Goal: Information Seeking & Learning: Learn about a topic

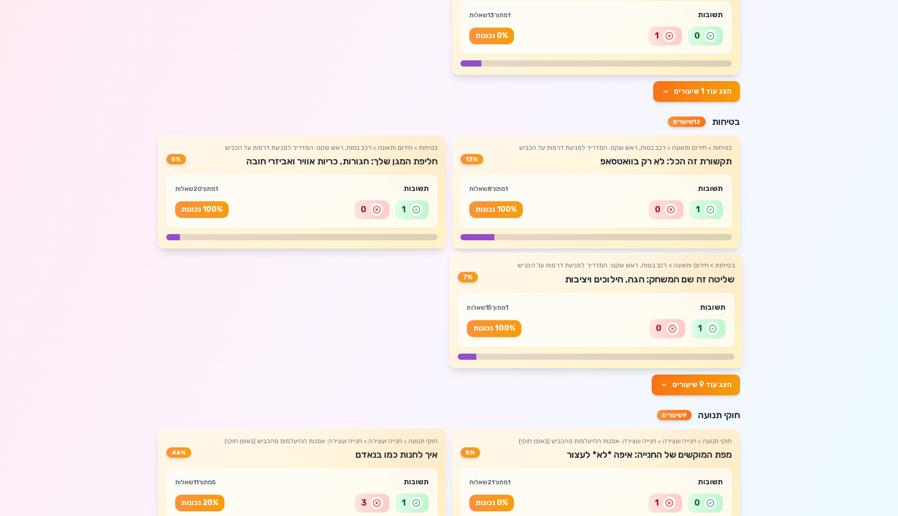
scroll to position [771, 0]
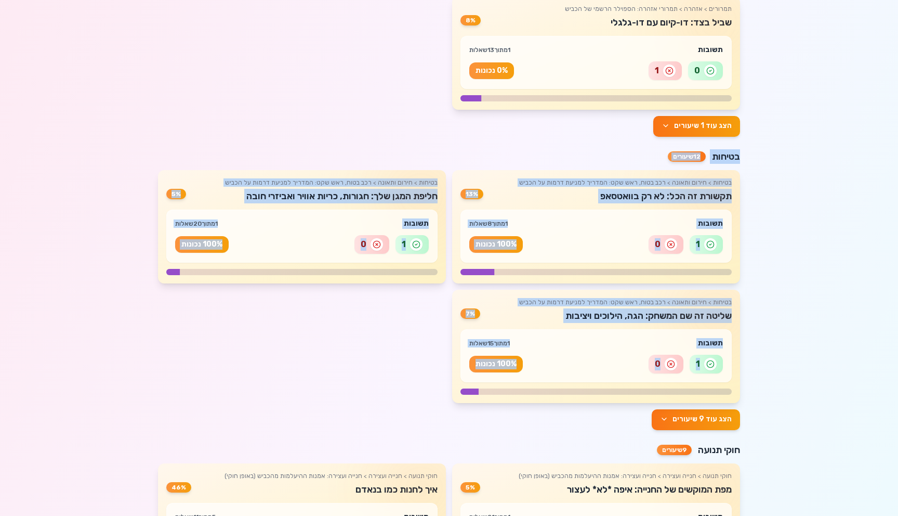
drag, startPoint x: 413, startPoint y: 391, endPoint x: 760, endPoint y: 130, distance: 434.0
click at [760, 130] on div "היי! 👋 הזמן להתחיל את המסע שלך! התקדמות כללית 0 שיעורים הושלמו 25 שיעורים בתהלי…" at bounding box center [449, 316] width 898 height 2107
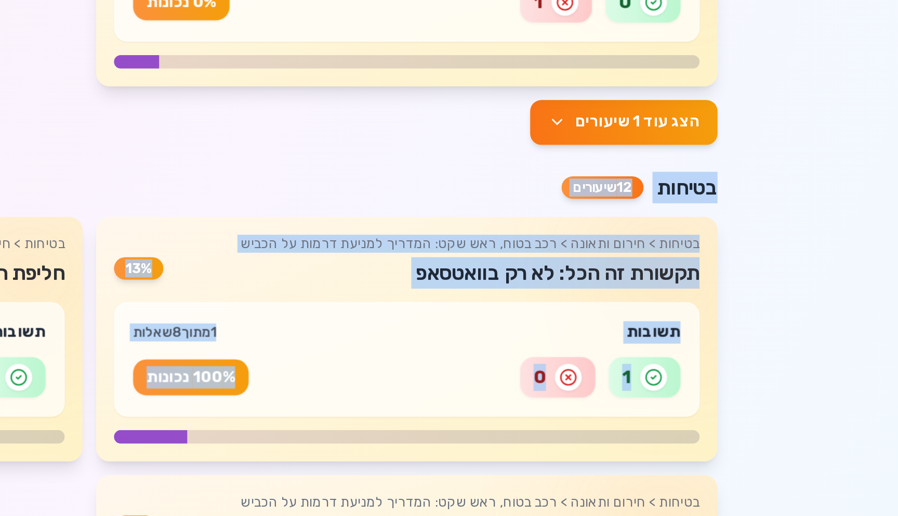
drag, startPoint x: 485, startPoint y: 272, endPoint x: 746, endPoint y: 143, distance: 290.4
click at [746, 143] on div "התקדמות כללית 0 שיעורים הושלמו 25 שיעורים בתהליך 76 שיעורים שנותרו התקדמות לפי …" at bounding box center [449, 361] width 599 height 2017
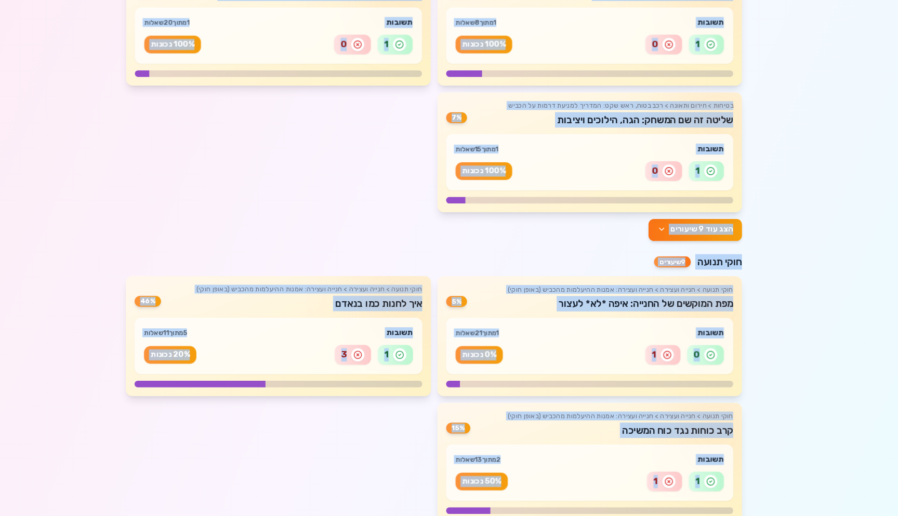
scroll to position [957, 0]
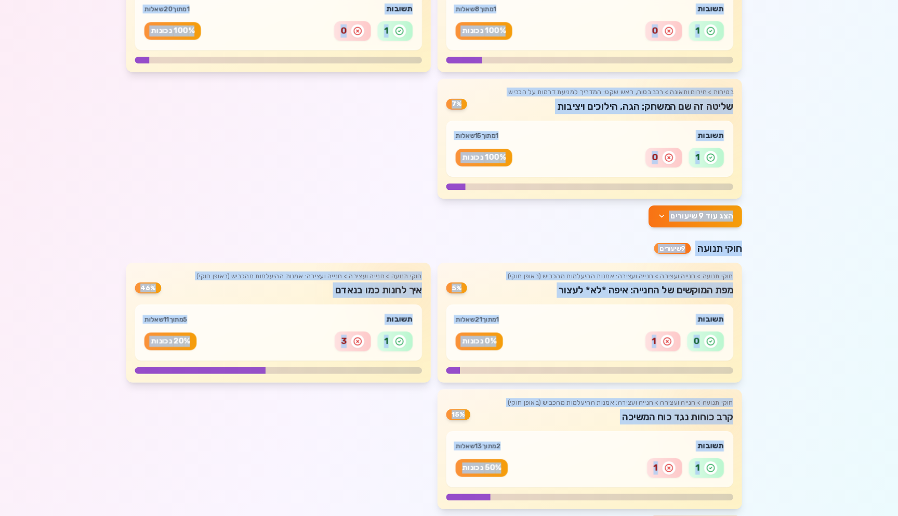
drag, startPoint x: 766, startPoint y: 93, endPoint x: 380, endPoint y: 477, distance: 544.8
click at [380, 477] on div "היי! 👋 הזמן להתחיל את המסע שלך! התקדמות כללית 0 שיעורים הושלמו 25 שיעורים בתהלי…" at bounding box center [449, 130] width 898 height 2107
copy div "lor ips 5 dolorsi ametco 19 adipisc elitse > doeiu tempor > inc utla, etd mag: …"
click at [430, 195] on div "בטיחות > חירום ותאונה > רכב בטוח, ראש שקט: המדריך למניעת דרמות על הכביש תקשורת …" at bounding box center [449, 99] width 582 height 233
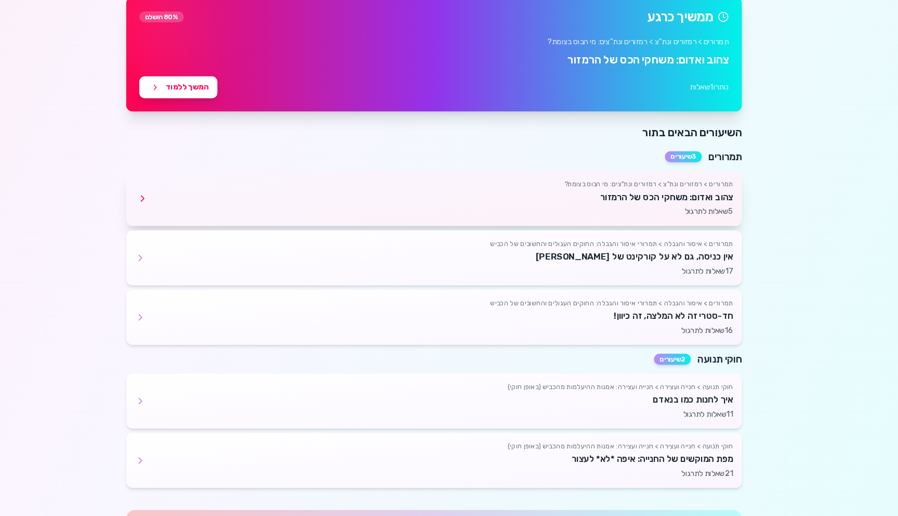
scroll to position [1524, 0]
